Goal: Consume media (video, audio): Consume media (video, audio)

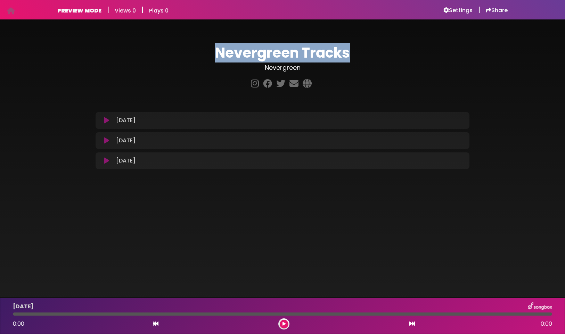
drag, startPoint x: 220, startPoint y: 54, endPoint x: 379, endPoint y: 52, distance: 159.1
click at [379, 52] on h1 "Nevergreen Tracks" at bounding box center [283, 52] width 374 height 17
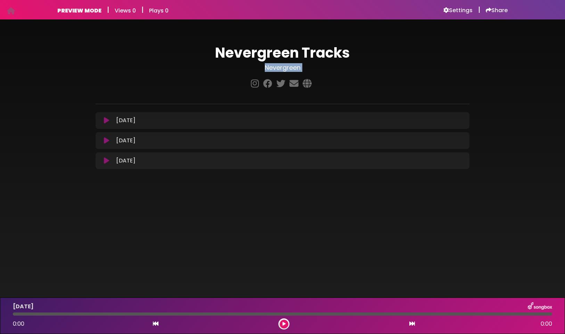
drag, startPoint x: 290, startPoint y: 73, endPoint x: 315, endPoint y: 72, distance: 25.7
click at [315, 72] on div "Nevergreen Tracks Nevergreen" at bounding box center [282, 67] width 382 height 46
click at [352, 241] on body "Your Private Link https://songbox.com/s/4e2f5857-cb59-4c9f-8d07-759b4ddb1514 Co…" at bounding box center [282, 167] width 565 height 334
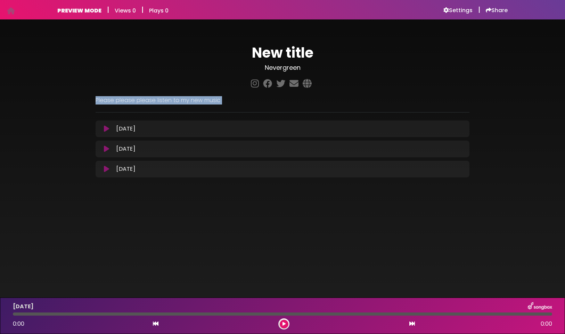
drag, startPoint x: 91, startPoint y: 102, endPoint x: 233, endPoint y: 112, distance: 142.4
click at [234, 115] on div "New title Nevergreen ×" at bounding box center [282, 108] width 459 height 161
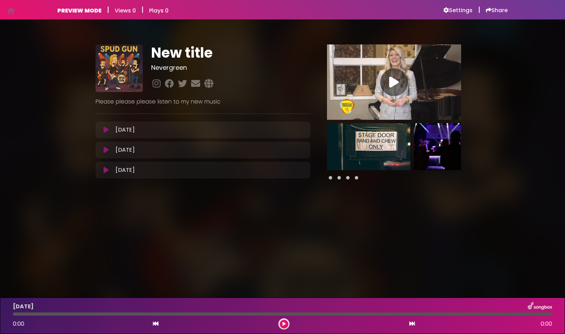
click at [376, 150] on img at bounding box center [368, 146] width 83 height 47
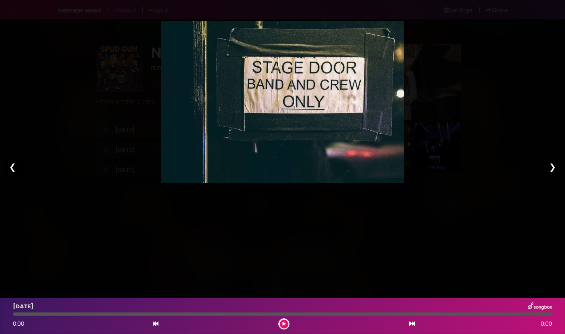
click at [552, 167] on div "❯" at bounding box center [552, 167] width 18 height 24
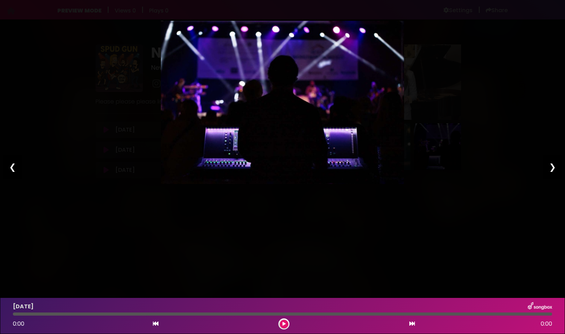
click at [509, 106] on div "Pause Play % buffered 00:00 00:00 00:00 Exit fullscreen Enter fullscreen Play ❮…" at bounding box center [282, 167] width 565 height 334
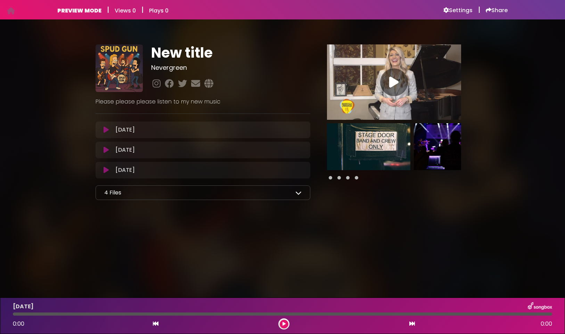
click at [301, 195] on icon at bounding box center [298, 193] width 6 height 6
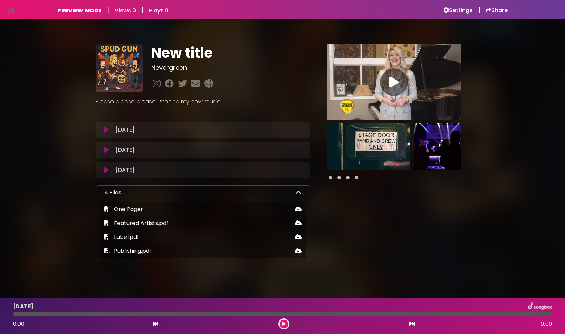
click at [298, 195] on icon at bounding box center [298, 193] width 6 height 6
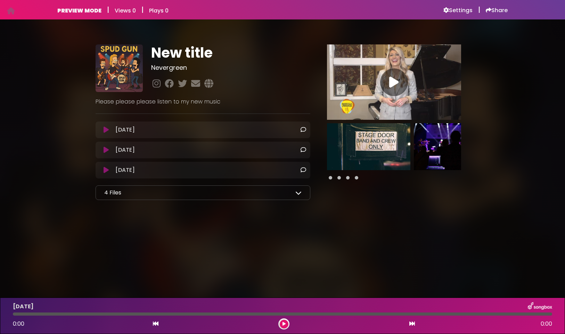
click at [302, 130] on icon at bounding box center [303, 130] width 6 height 6
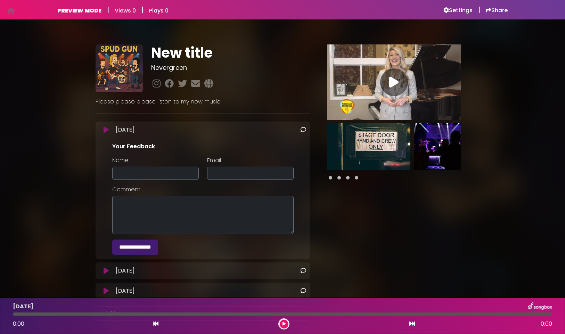
click at [300, 131] on div "monday Loading Track..." at bounding box center [209, 130] width 193 height 8
click at [303, 130] on icon at bounding box center [303, 130] width 6 height 6
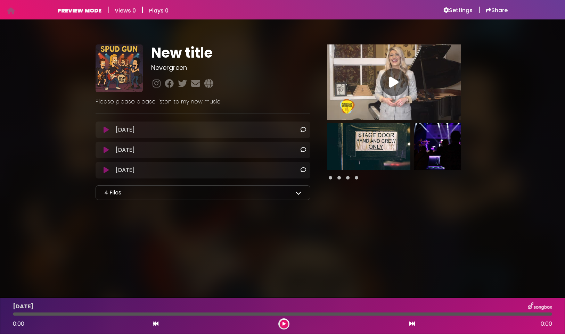
click at [304, 150] on icon at bounding box center [303, 150] width 6 height 6
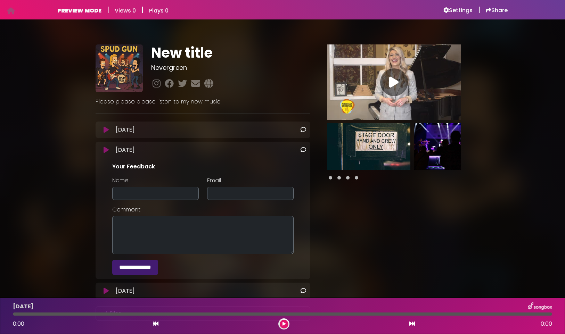
click at [303, 149] on icon at bounding box center [303, 150] width 6 height 6
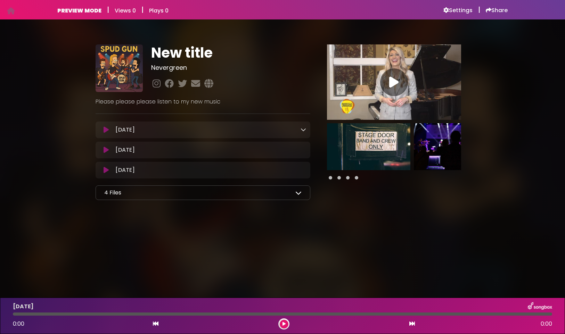
click at [303, 131] on icon at bounding box center [303, 130] width 6 height 6
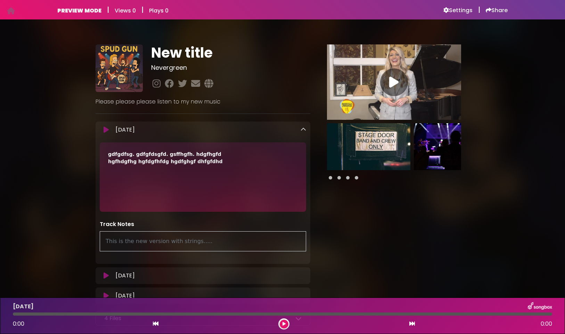
drag, startPoint x: 216, startPoint y: 245, endPoint x: 99, endPoint y: 243, distance: 116.4
click at [99, 243] on div "Track Notes This is the new version with strings....." at bounding box center [203, 235] width 215 height 31
click at [135, 246] on div "This is the new version with strings....." at bounding box center [203, 241] width 206 height 20
drag, startPoint x: 197, startPoint y: 158, endPoint x: 131, endPoint y: 155, distance: 65.4
click at [131, 155] on div "gdfgdfsg. gdfgfdsgfd. gsffhgfh. hdgfhgfd hgfhdgfhg hgfdgfhfdg hgdfghgf dhfgfdhd" at bounding box center [203, 158] width 190 height 15
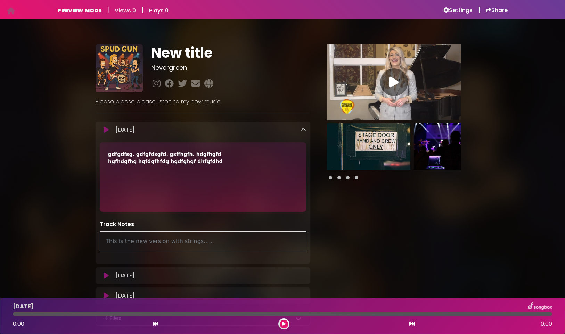
click at [74, 158] on div "New title Nevergreen ×" at bounding box center [282, 183] width 459 height 310
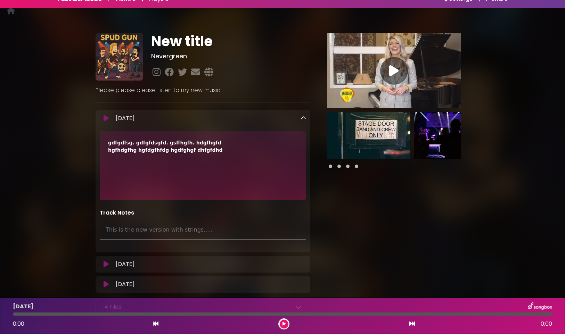
scroll to position [13, 0]
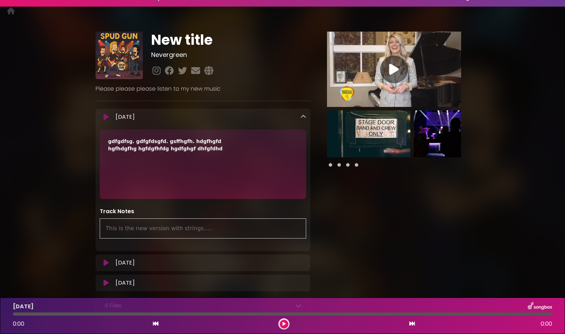
drag, startPoint x: 106, startPoint y: 229, endPoint x: 262, endPoint y: 233, distance: 156.7
click at [262, 233] on div "This is the new version with strings....." at bounding box center [203, 228] width 206 height 20
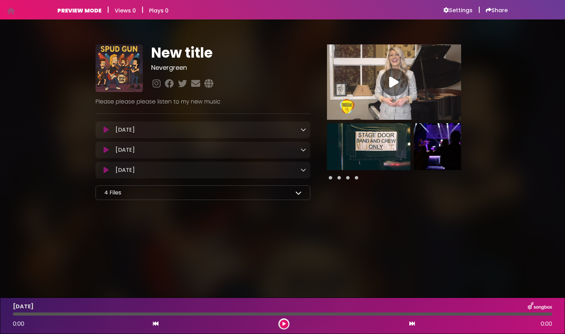
click at [305, 151] on icon at bounding box center [303, 150] width 6 height 6
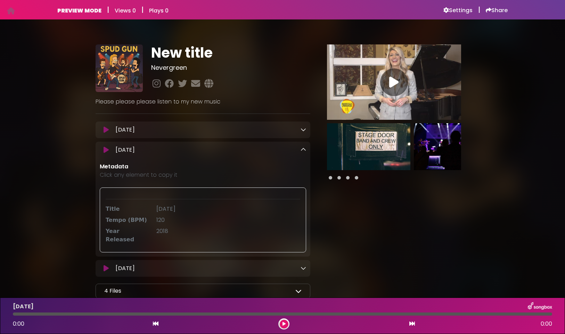
scroll to position [39, 0]
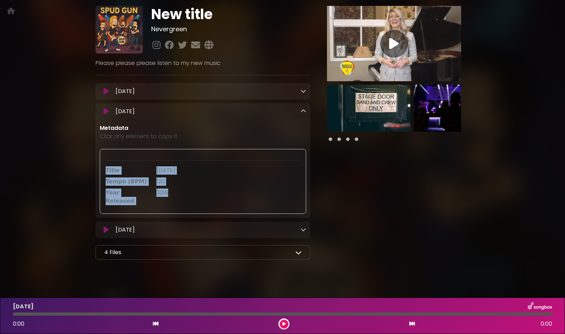
drag, startPoint x: 102, startPoint y: 170, endPoint x: 210, endPoint y: 204, distance: 112.9
click at [210, 204] on div "Title [DATE] Tempo (BPM) 120 Year Released 2018" at bounding box center [203, 181] width 206 height 65
click at [231, 200] on div "Title [DATE] Tempo (BPM) 120 Year Released 2018" at bounding box center [203, 181] width 206 height 65
click at [163, 181] on span "120" at bounding box center [160, 181] width 8 height 8
click at [165, 194] on span "2018" at bounding box center [162, 193] width 12 height 8
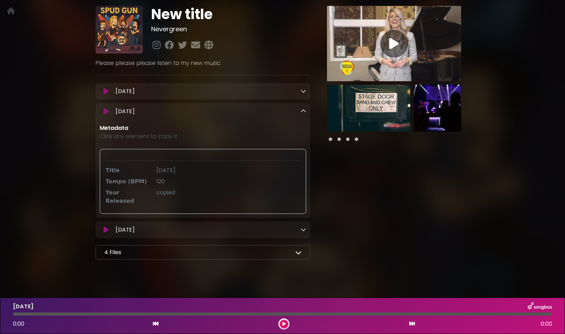
click at [173, 173] on span "[DATE]" at bounding box center [165, 170] width 19 height 8
click at [305, 110] on icon at bounding box center [303, 111] width 6 height 6
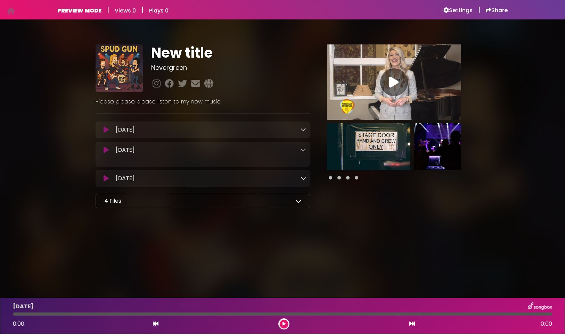
scroll to position [0, 0]
click at [303, 149] on icon at bounding box center [303, 150] width 6 height 6
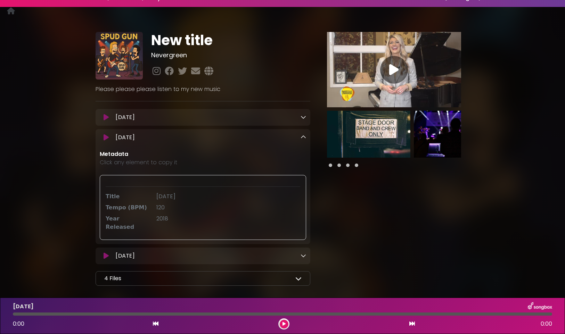
scroll to position [39, 0]
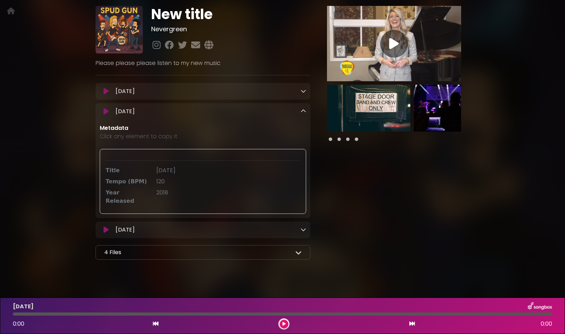
click at [304, 112] on icon at bounding box center [303, 111] width 6 height 6
